Goal: Task Accomplishment & Management: Use online tool/utility

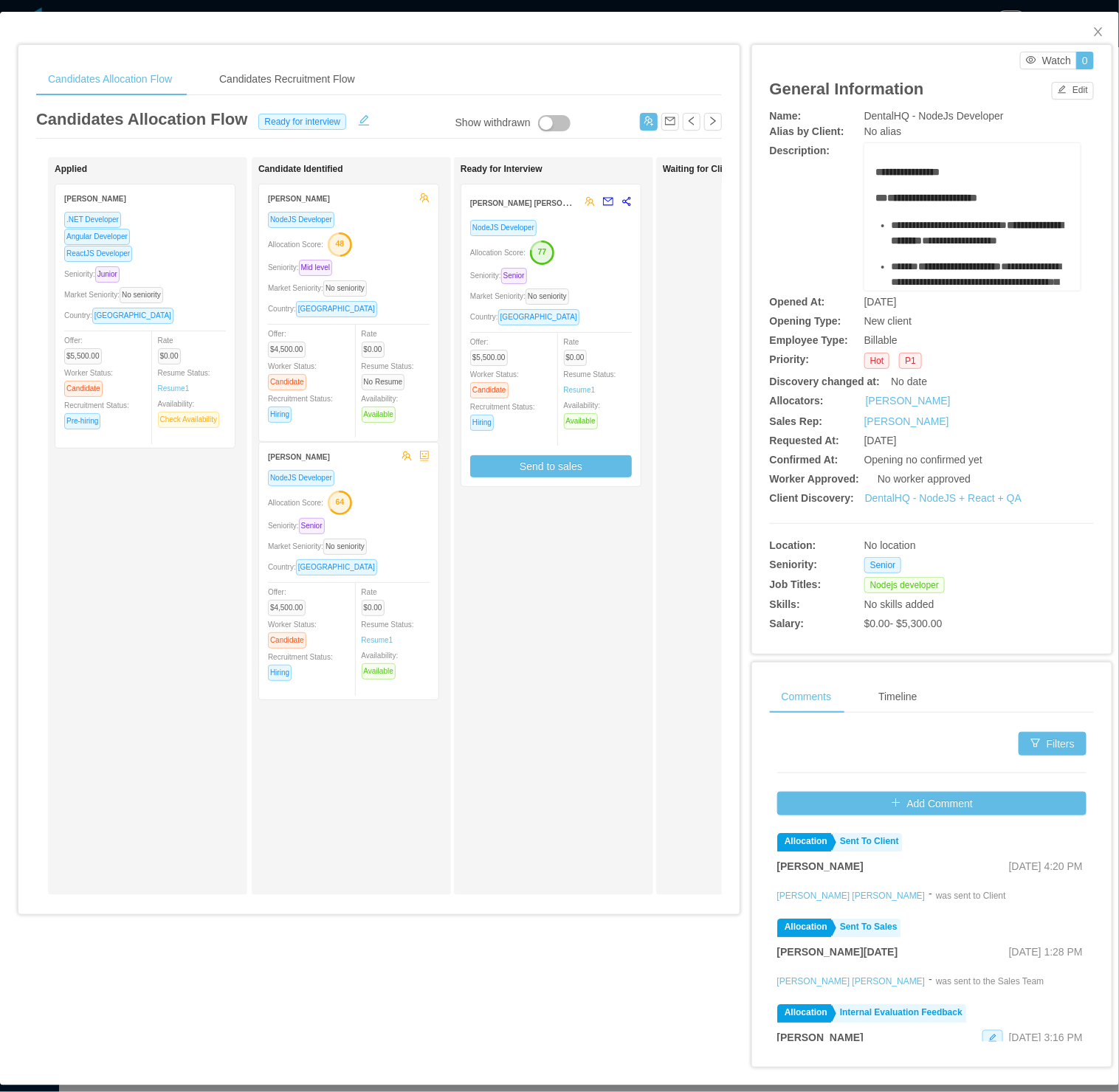
scroll to position [0, 305]
click at [1086, 20] on span "Close" at bounding box center [1098, 33] width 41 height 41
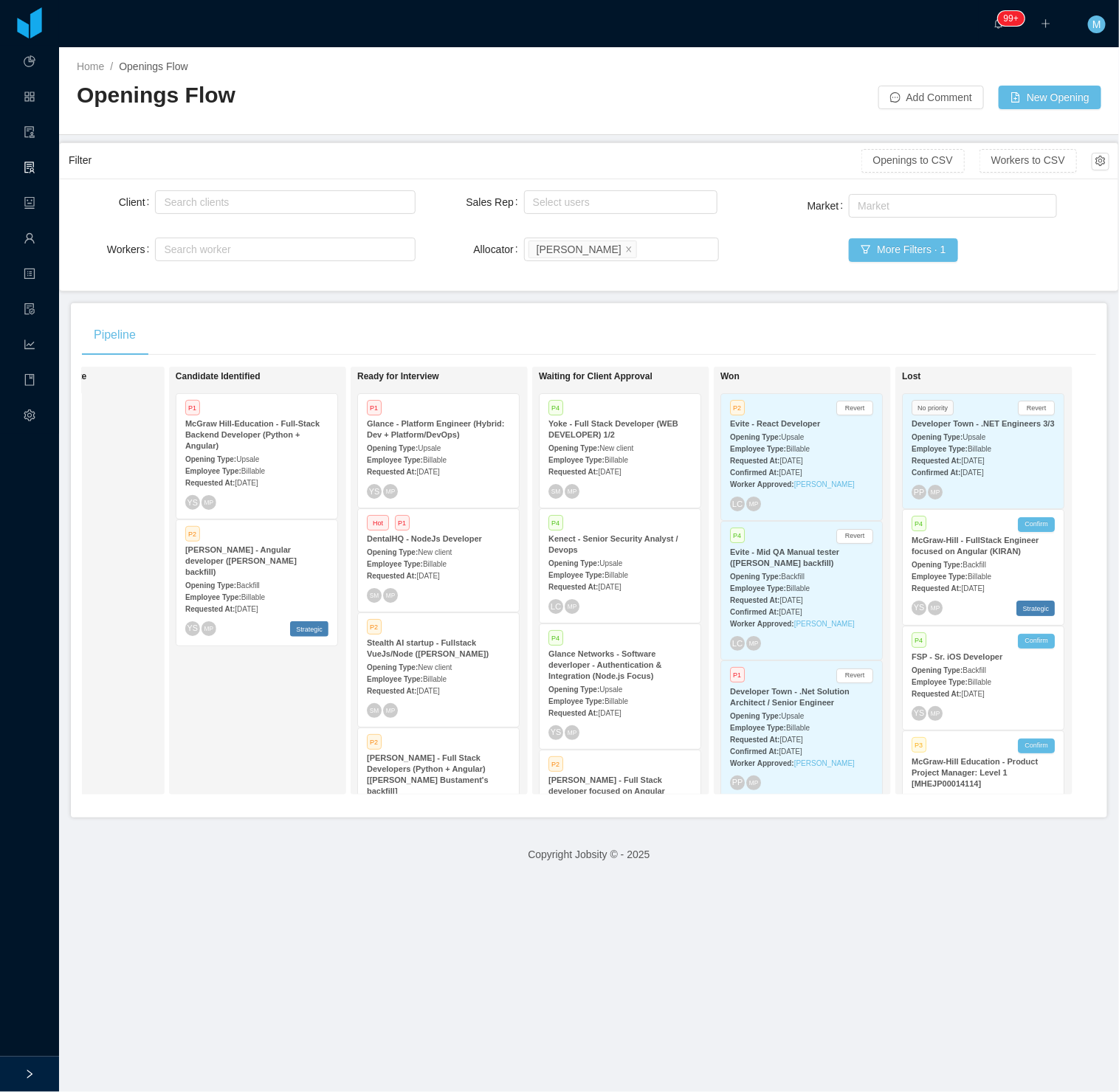
scroll to position [1234, 0]
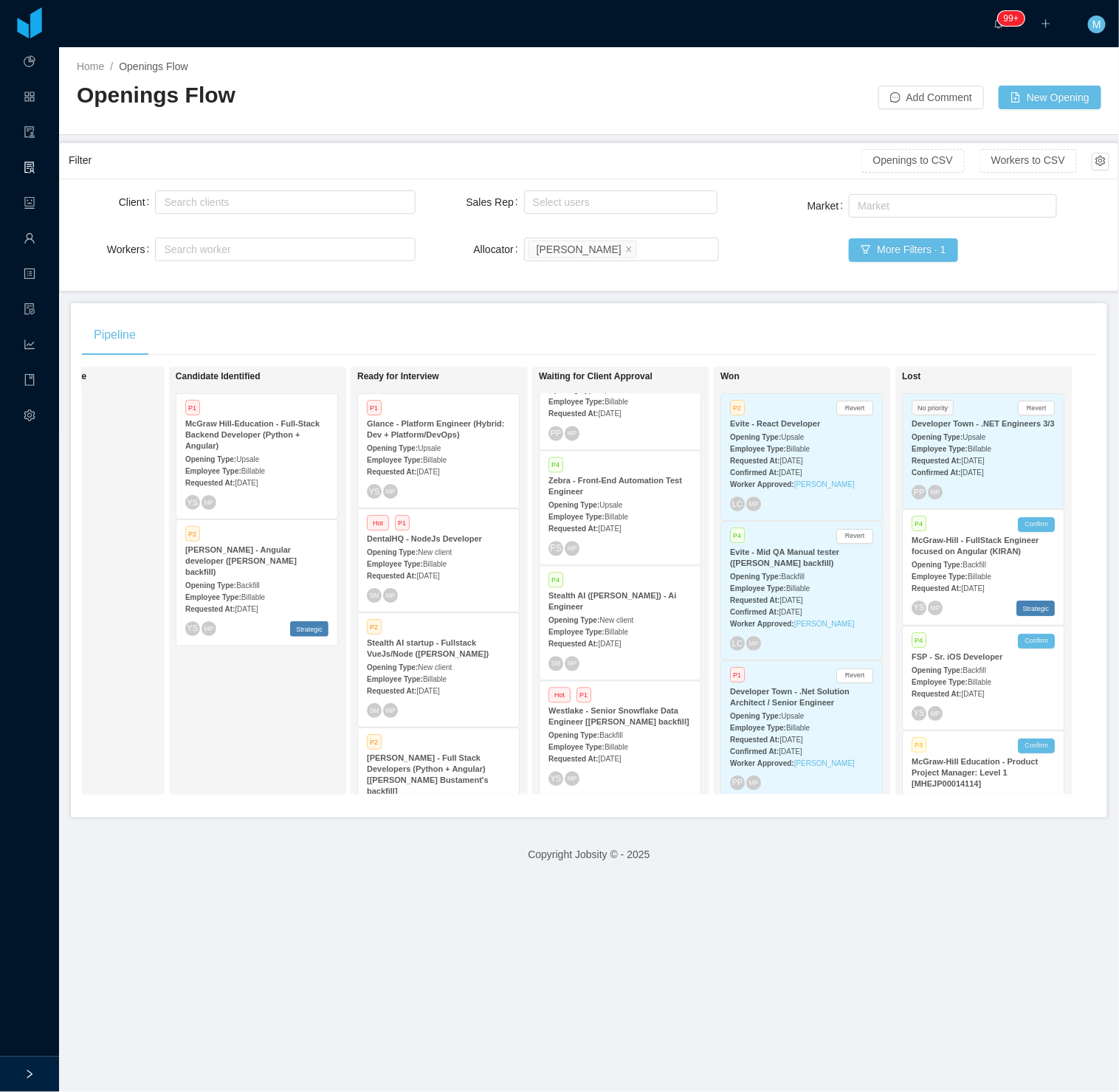
click at [638, 717] on strong "Westlake - Senior Snowflake Data Engineer [[PERSON_NAME] backfill]" at bounding box center [619, 715] width 141 height 20
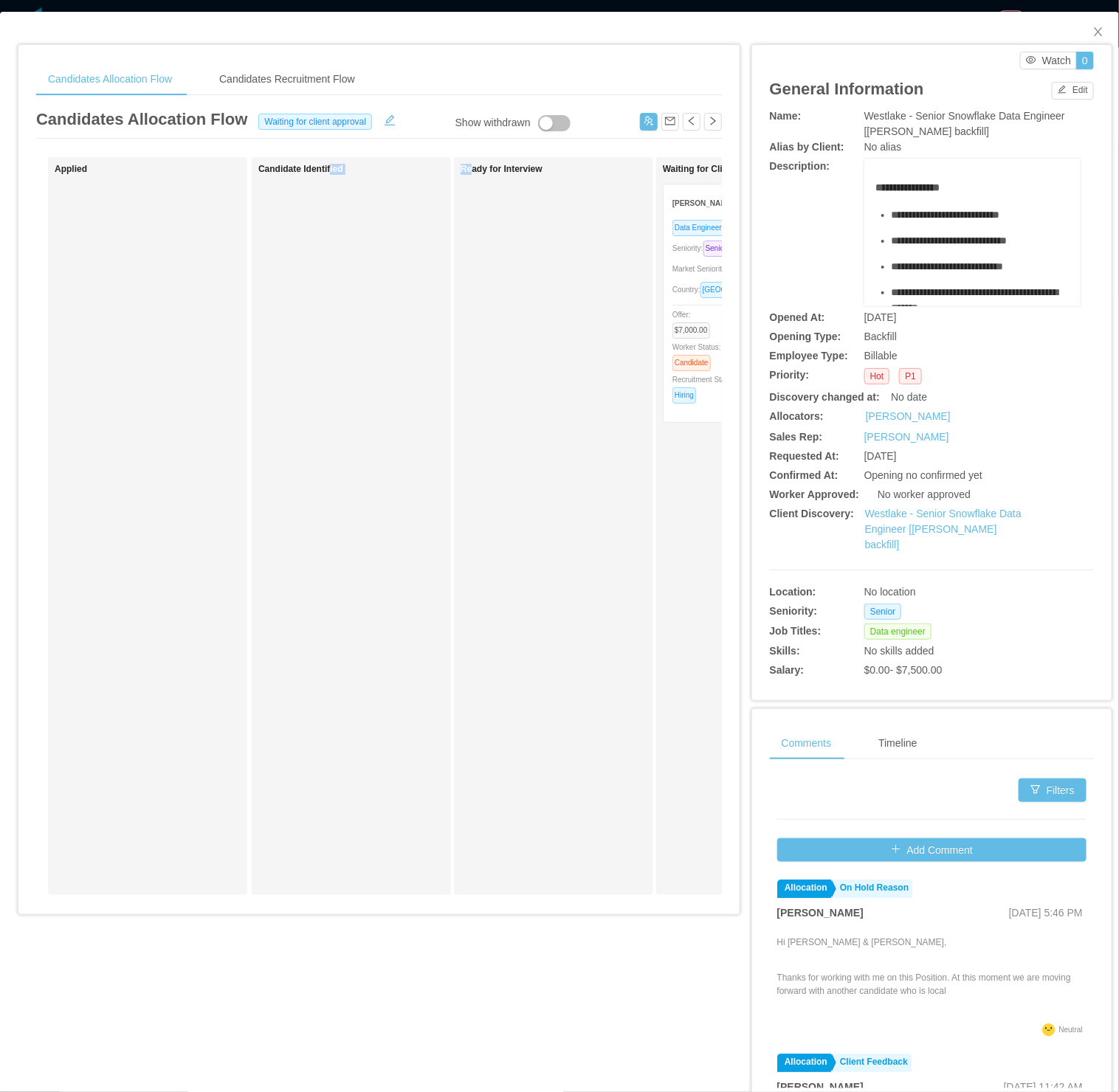
drag, startPoint x: 329, startPoint y: 924, endPoint x: 470, endPoint y: 939, distance: 141.8
click at [470, 925] on div "Candidates Allocation Flow Candidates Recruitment Flow Candidates Allocation Fl…" at bounding box center [379, 484] width 721 height 879
drag, startPoint x: 470, startPoint y: 939, endPoint x: 378, endPoint y: 928, distance: 92.7
click at [382, 925] on div "Candidates Allocation Flow Candidates Recruitment Flow Candidates Allocation Fl…" at bounding box center [379, 484] width 721 height 879
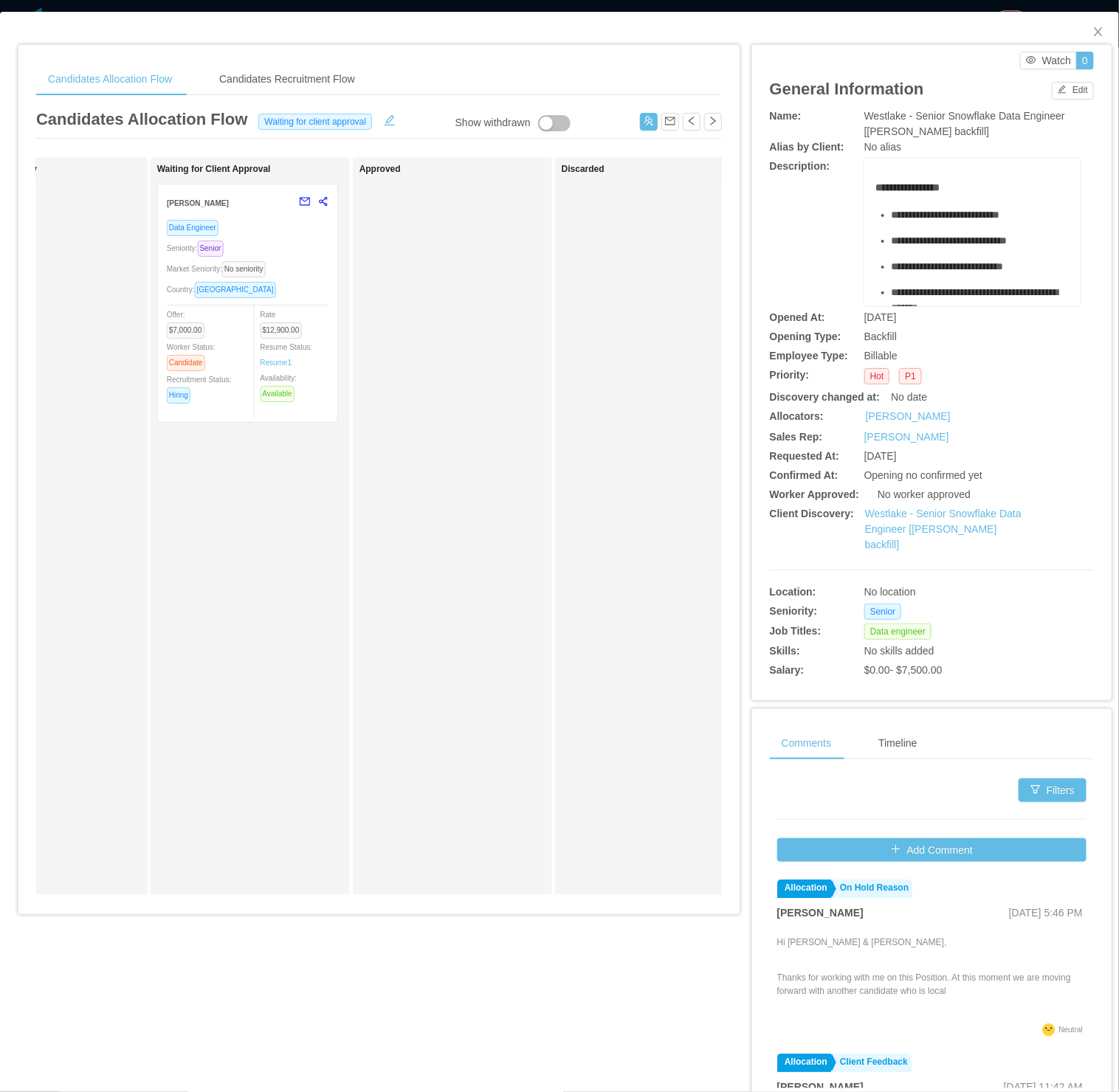
scroll to position [0, 516]
click at [1092, 27] on icon "icon: close" at bounding box center [1098, 32] width 12 height 12
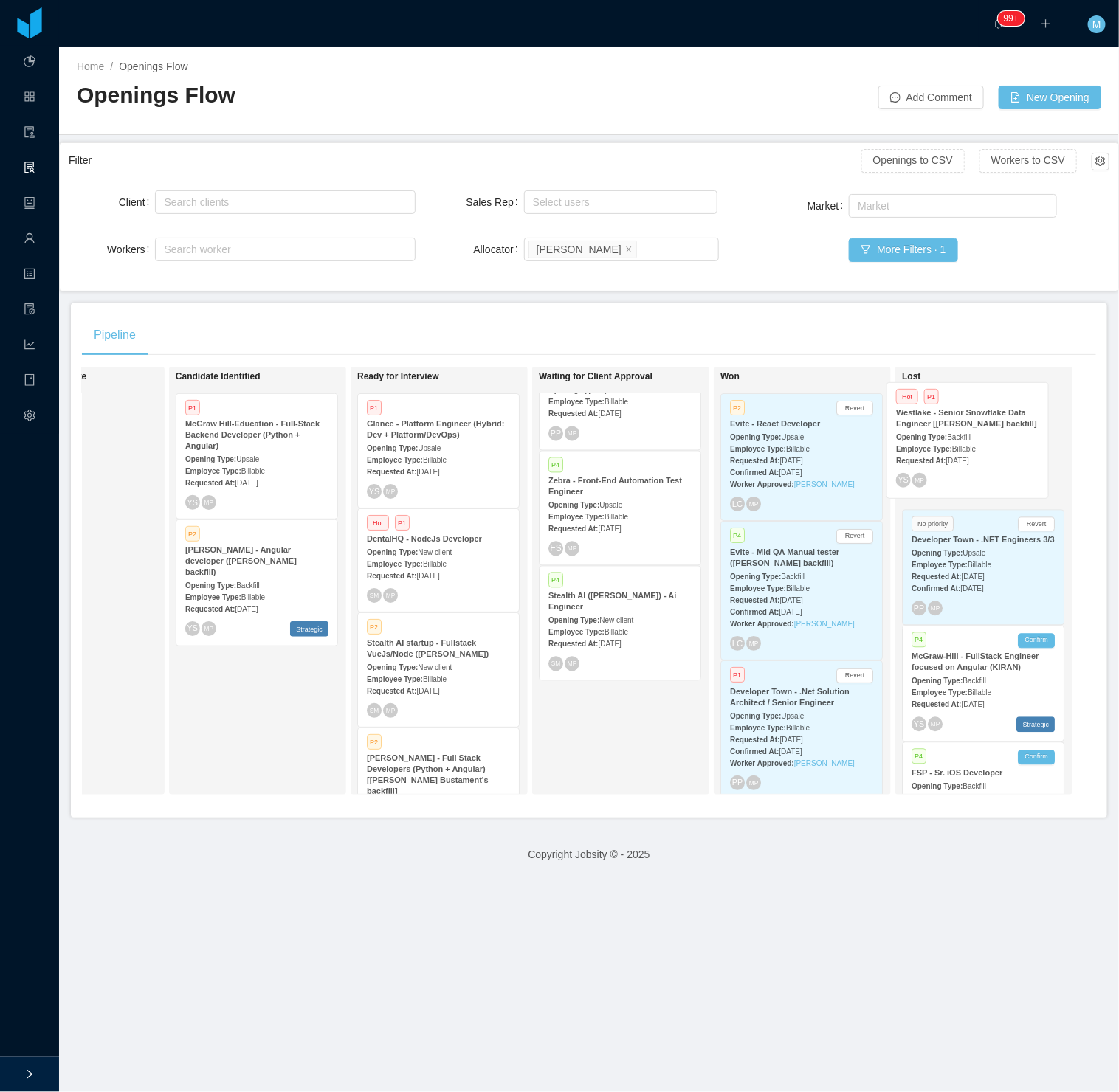
drag, startPoint x: 640, startPoint y: 755, endPoint x: 1004, endPoint y: 476, distance: 458.6
click at [1004, 476] on div "On Hold Looking for candidate Candidate Identified P1 McGraw Hill-Education - F…" at bounding box center [589, 586] width 1014 height 440
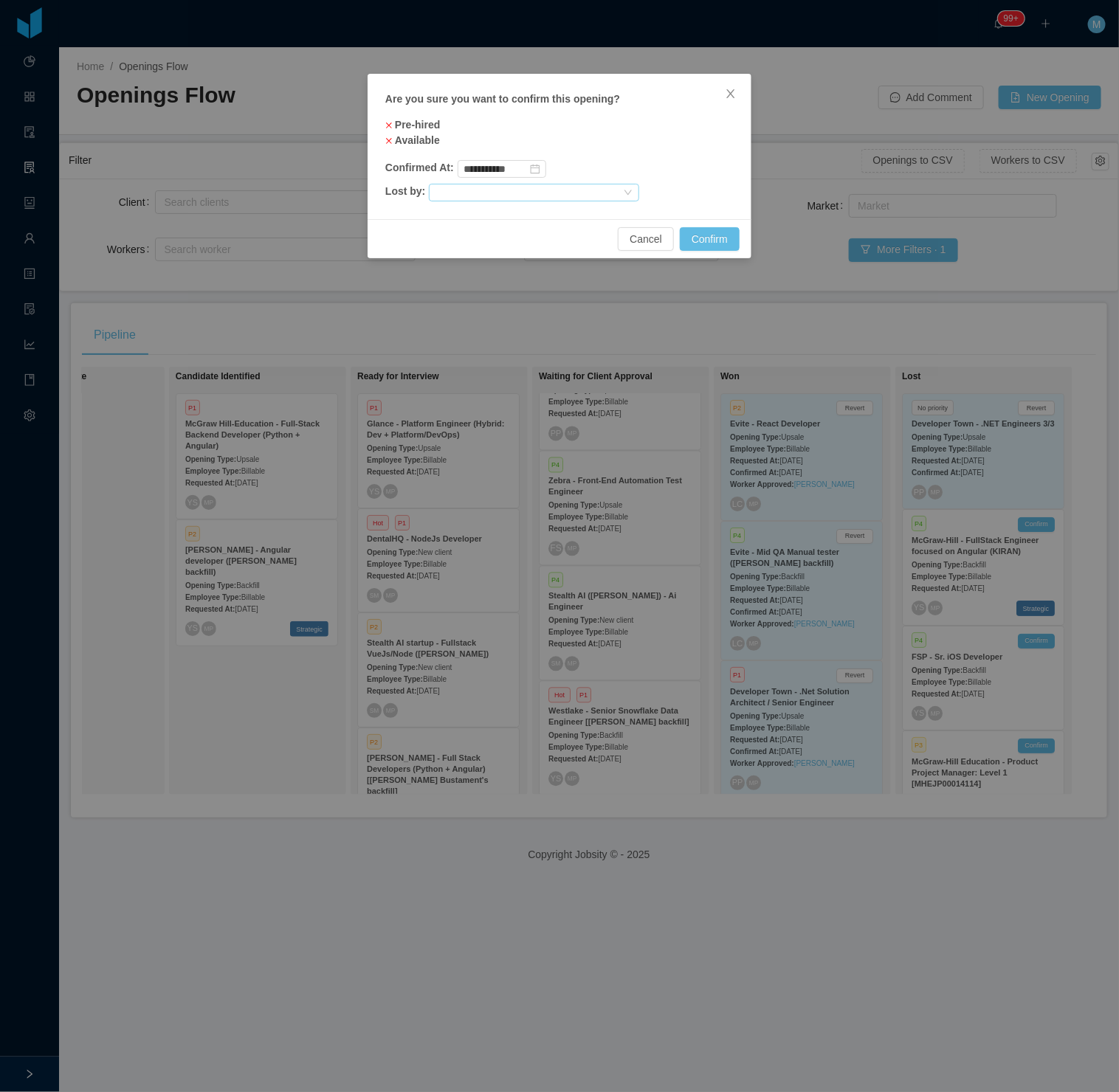
drag, startPoint x: 612, startPoint y: 190, endPoint x: 588, endPoint y: 198, distance: 25.3
click at [611, 190] on div at bounding box center [528, 192] width 186 height 16
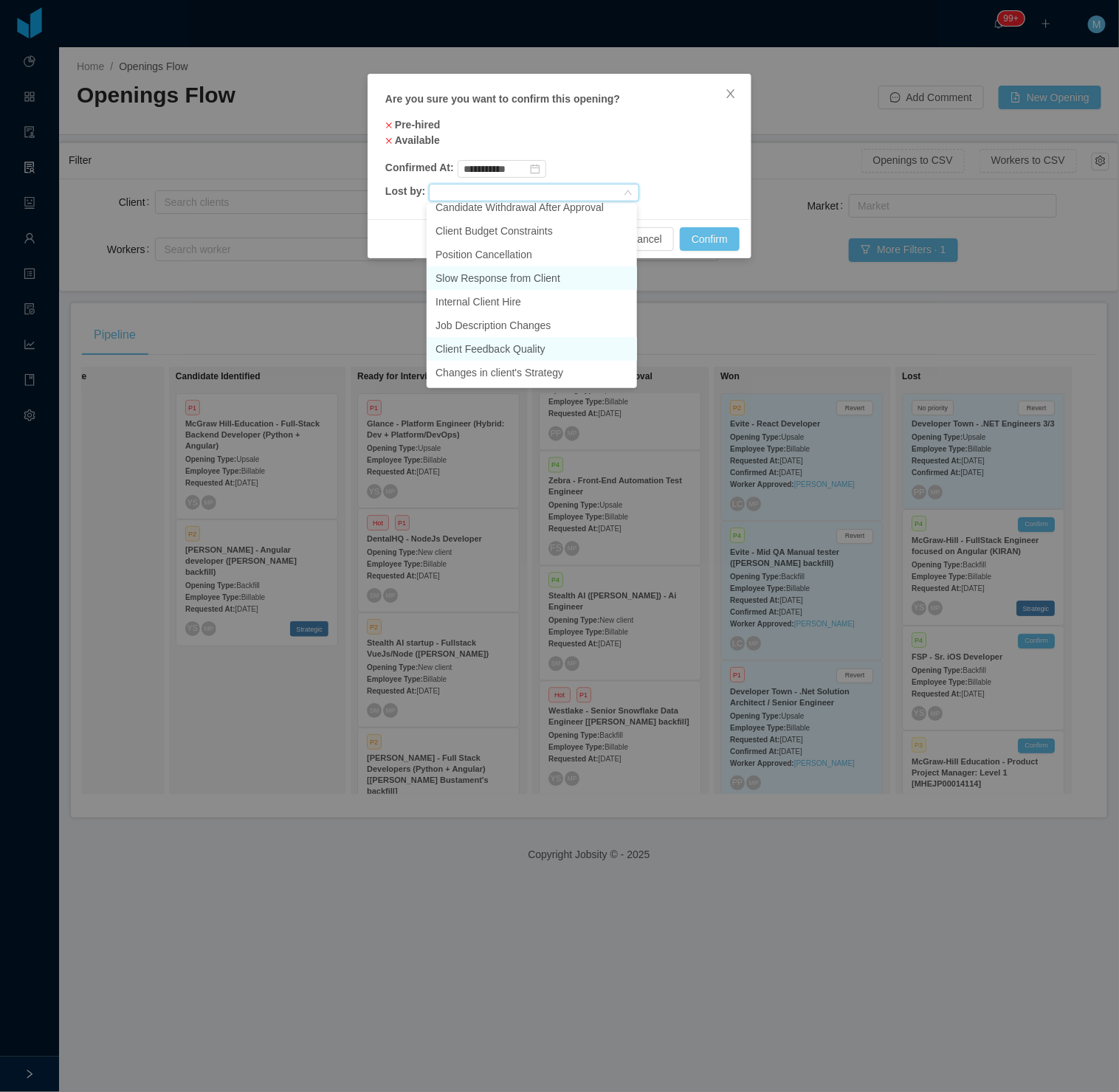
scroll to position [104, 0]
click at [527, 272] on li "Internal Client Hire" at bounding box center [531, 280] width 210 height 24
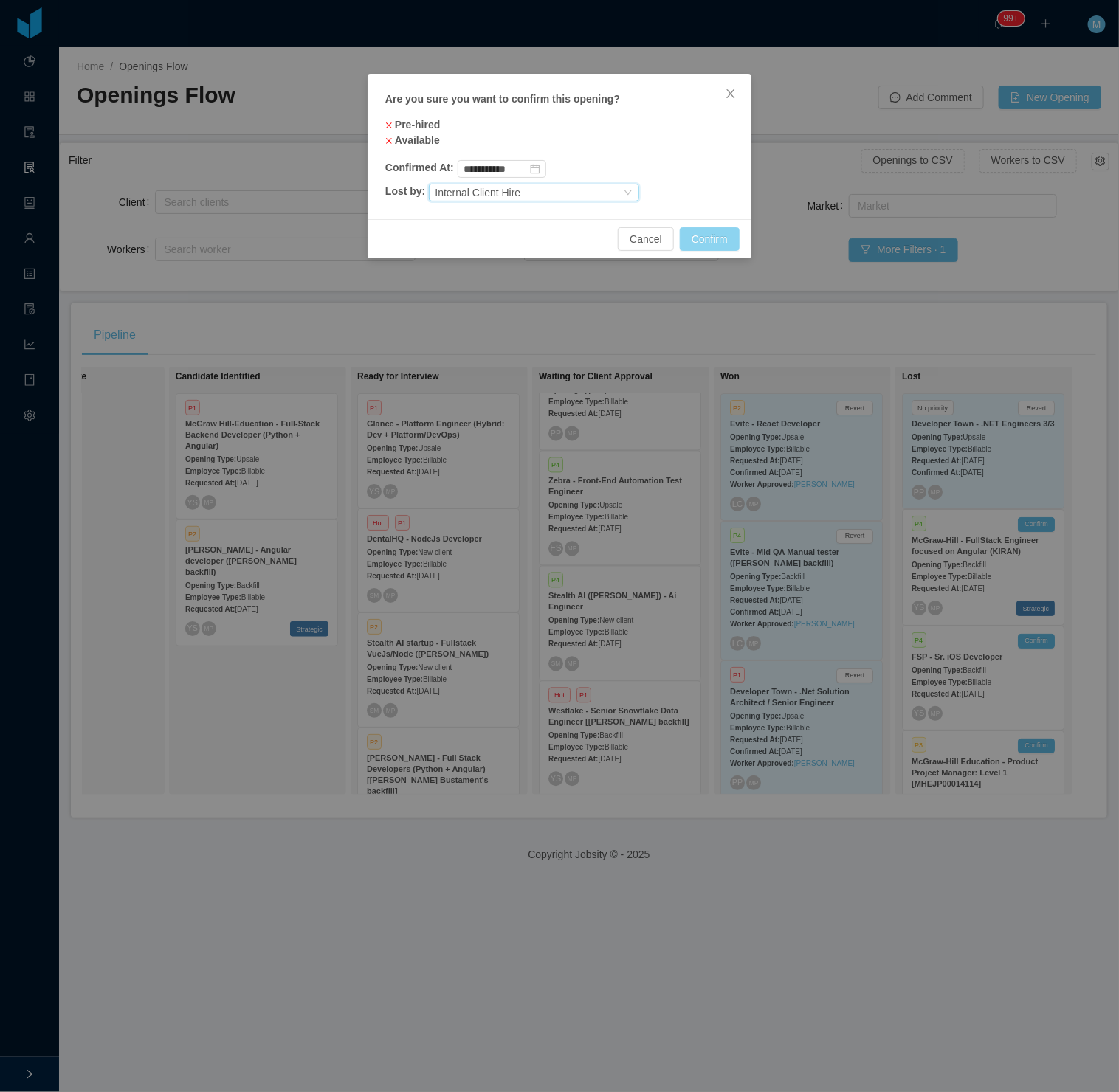
click at [703, 238] on button "Confirm" at bounding box center [710, 239] width 60 height 24
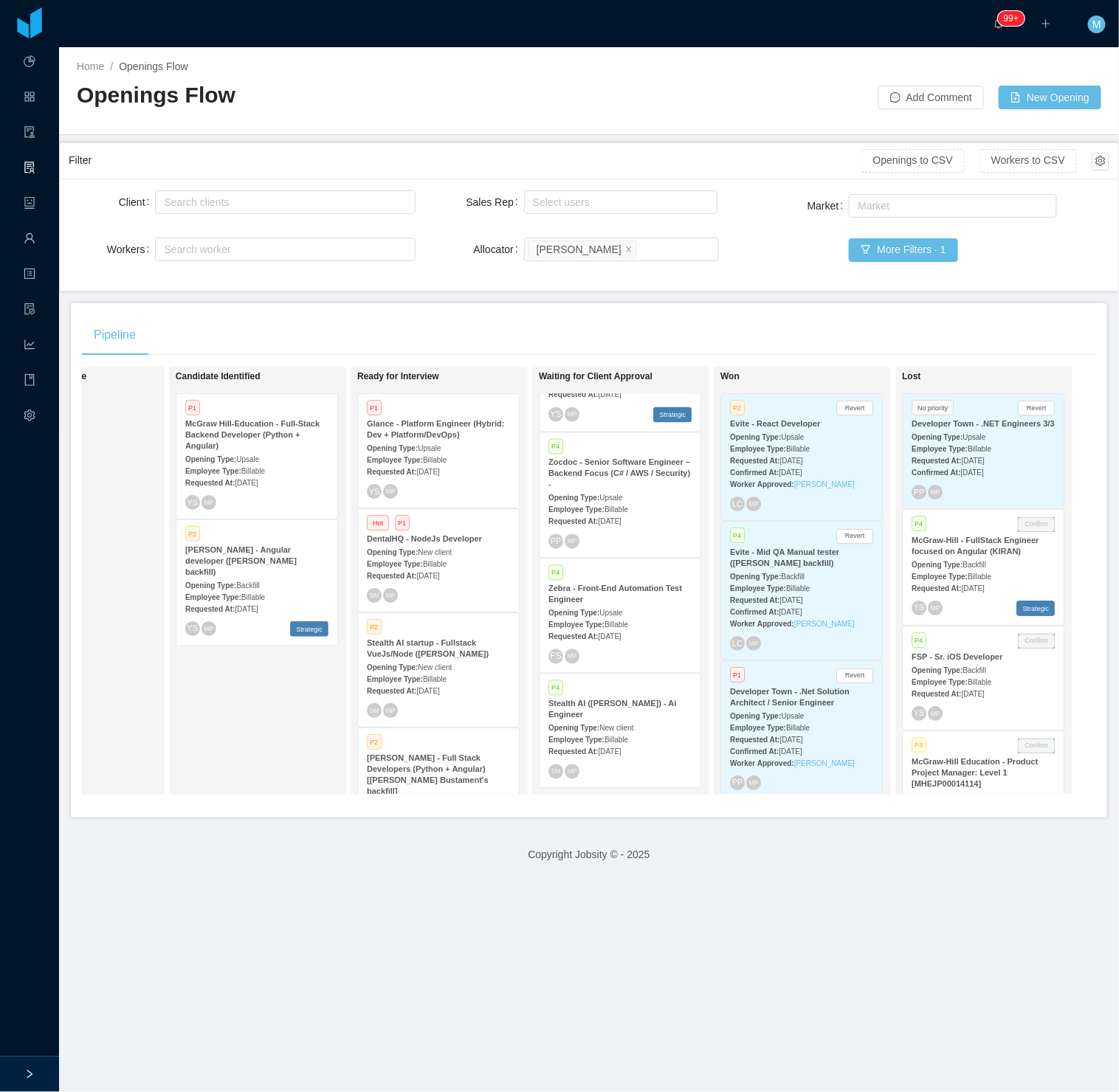
scroll to position [1118, 0]
